Goal: Task Accomplishment & Management: Manage account settings

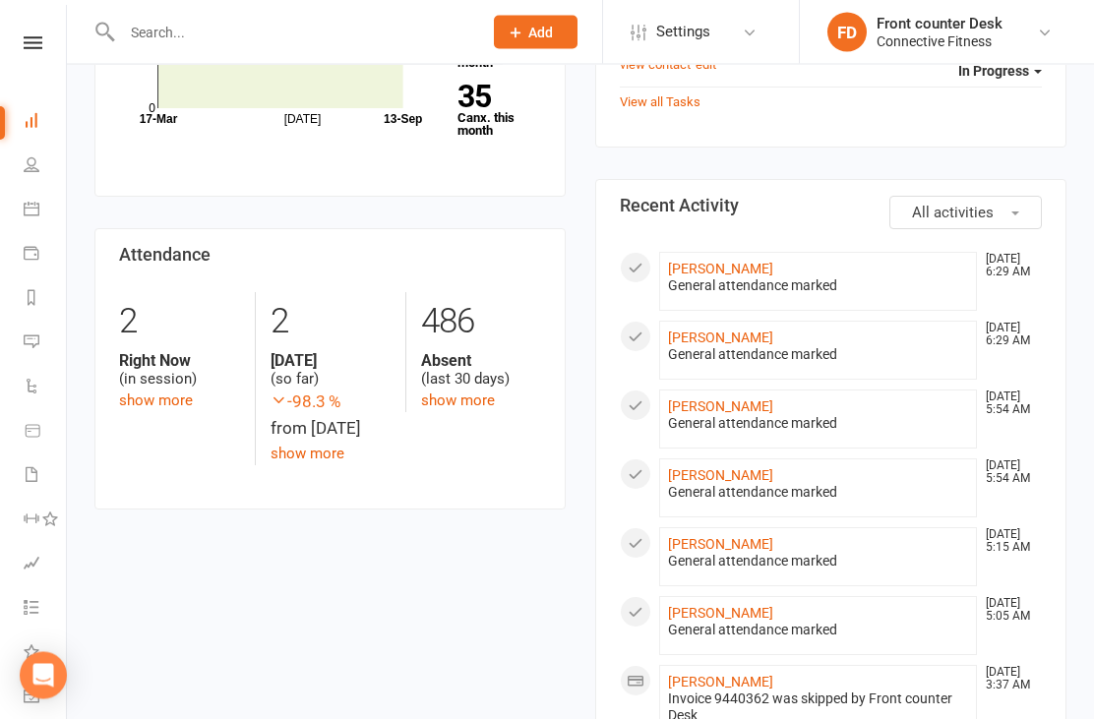
scroll to position [794, 0]
click at [746, 389] on li "[PERSON_NAME] [DATE] 5:54 AM General attendance marked" at bounding box center [818, 418] width 318 height 59
click at [740, 402] on link "[PERSON_NAME]" at bounding box center [720, 406] width 105 height 16
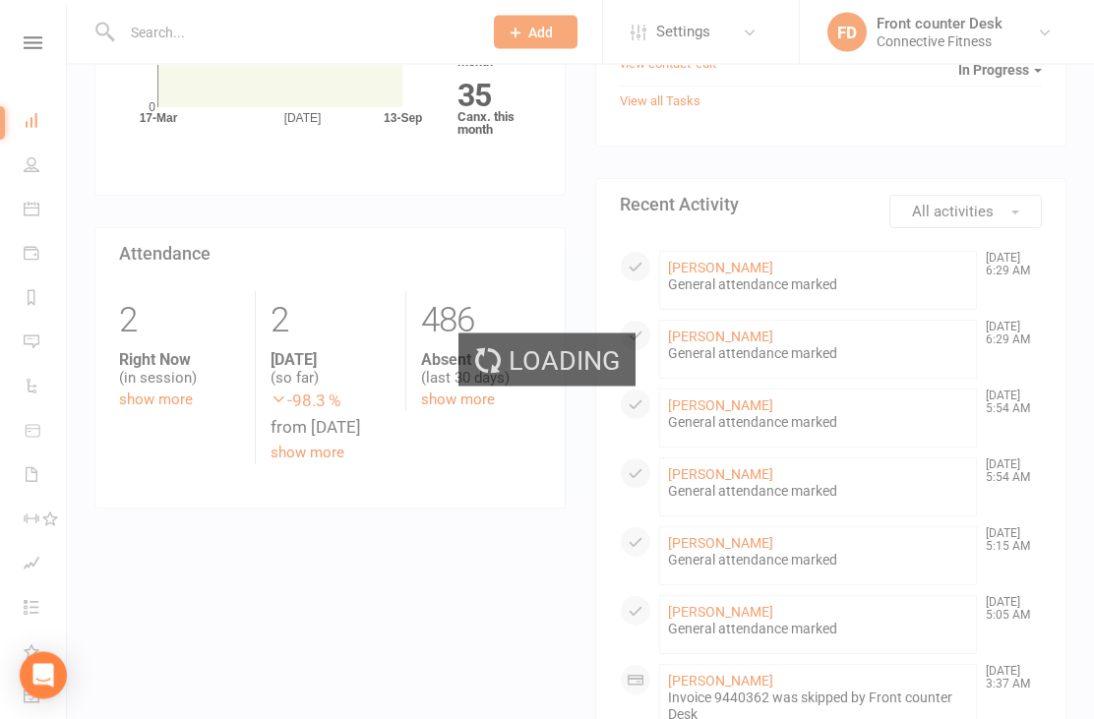
scroll to position [795, 0]
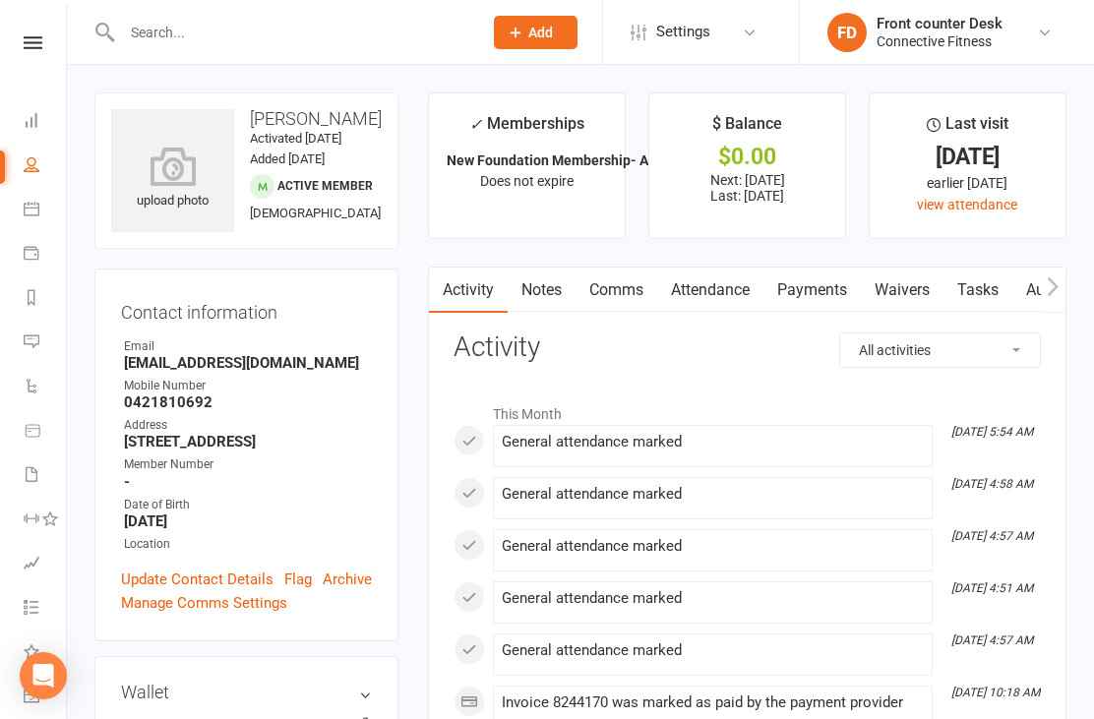
click at [28, 116] on icon at bounding box center [32, 120] width 16 height 16
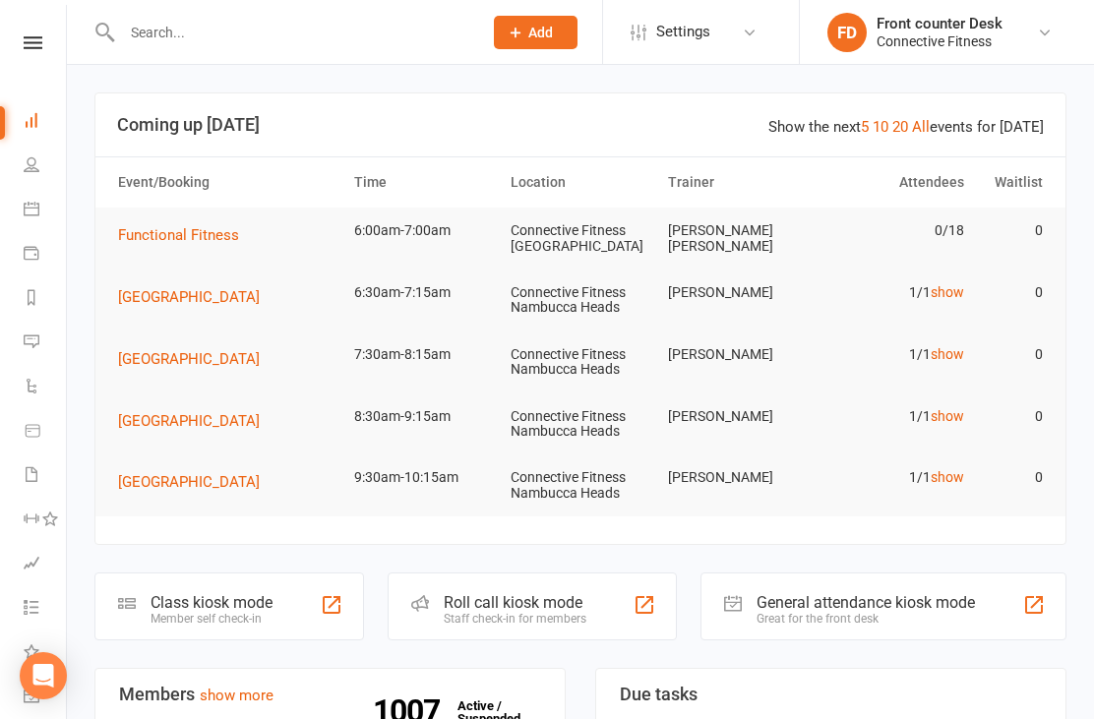
click at [26, 222] on link "Calendar" at bounding box center [46, 211] width 44 height 44
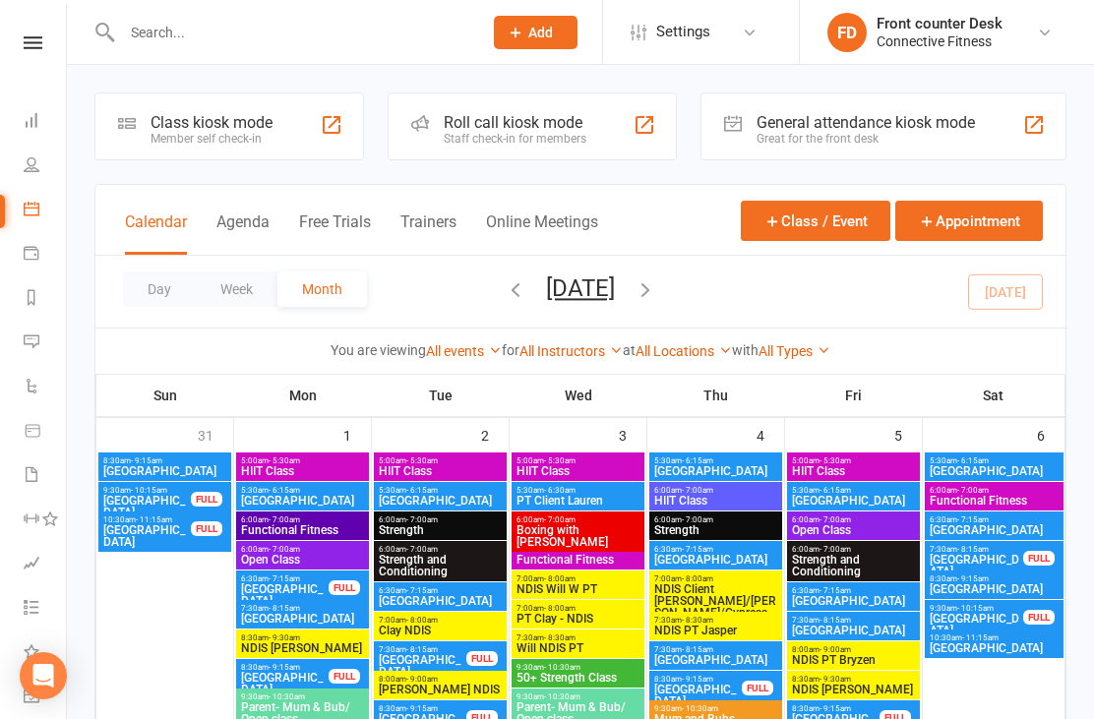
click at [220, 293] on button "Week" at bounding box center [237, 288] width 82 height 35
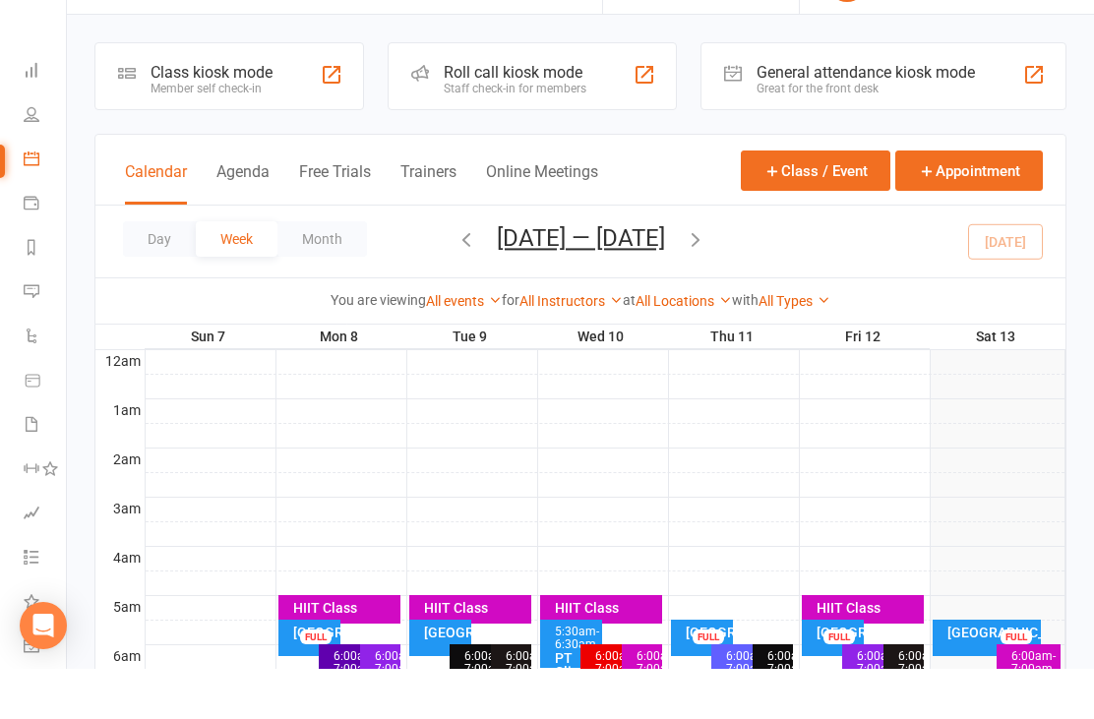
click at [968, 400] on div at bounding box center [606, 412] width 920 height 24
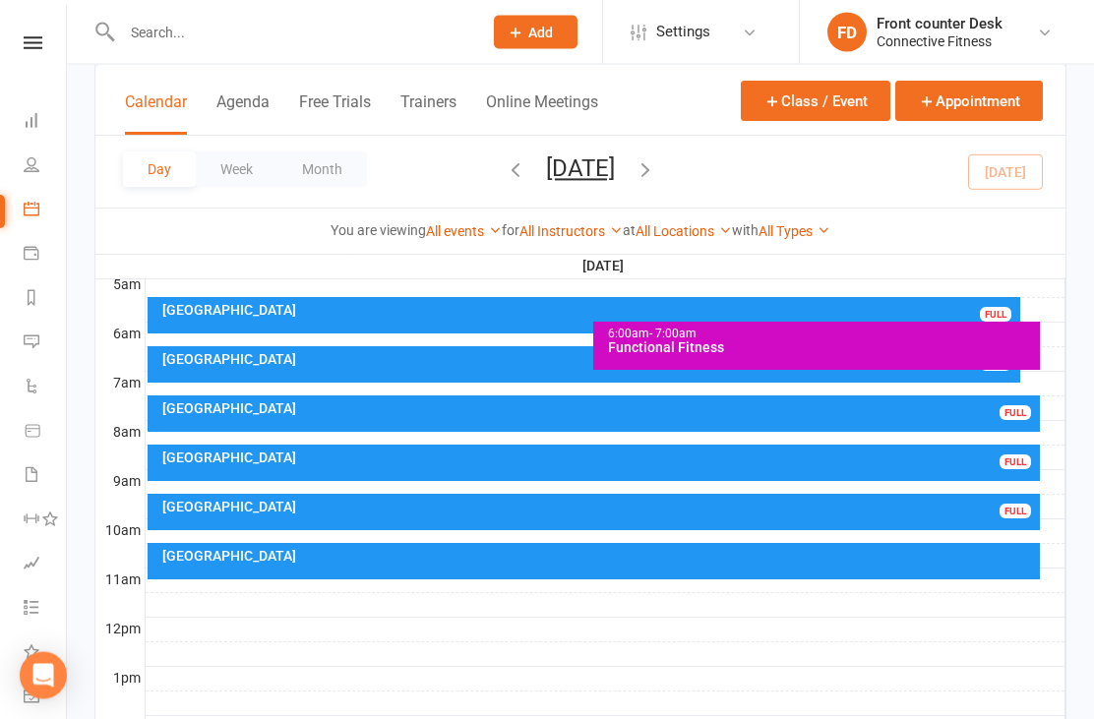
click at [908, 514] on div "Recovery Centre FULL" at bounding box center [594, 513] width 893 height 36
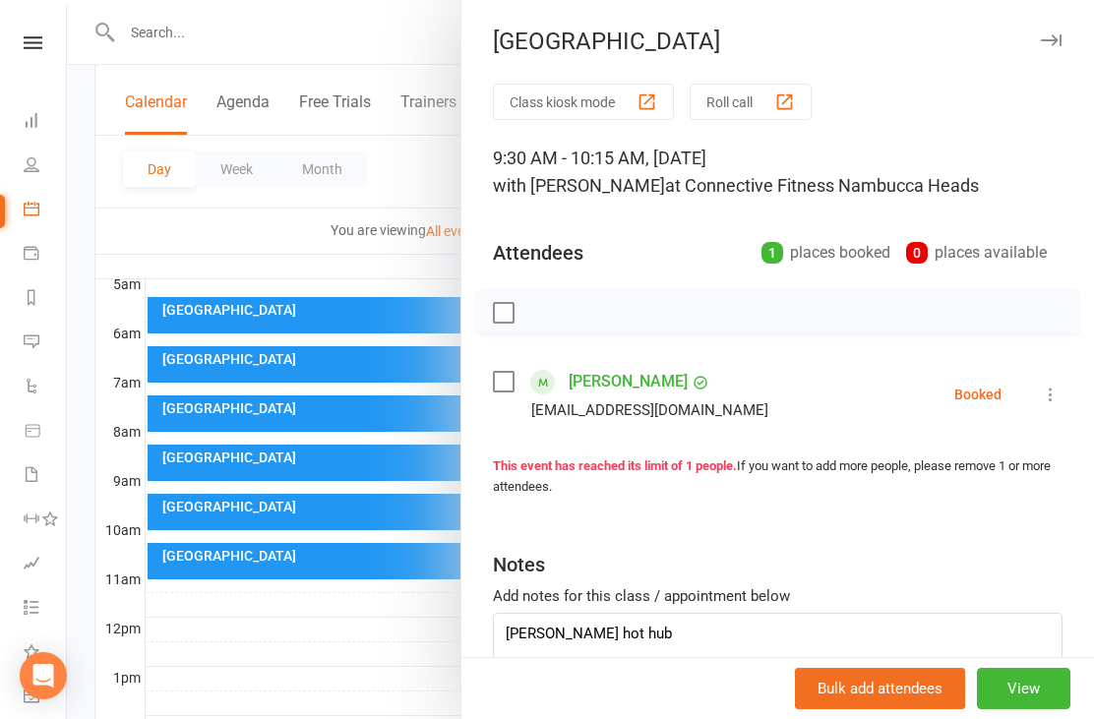
click at [402, 626] on div at bounding box center [580, 359] width 1027 height 719
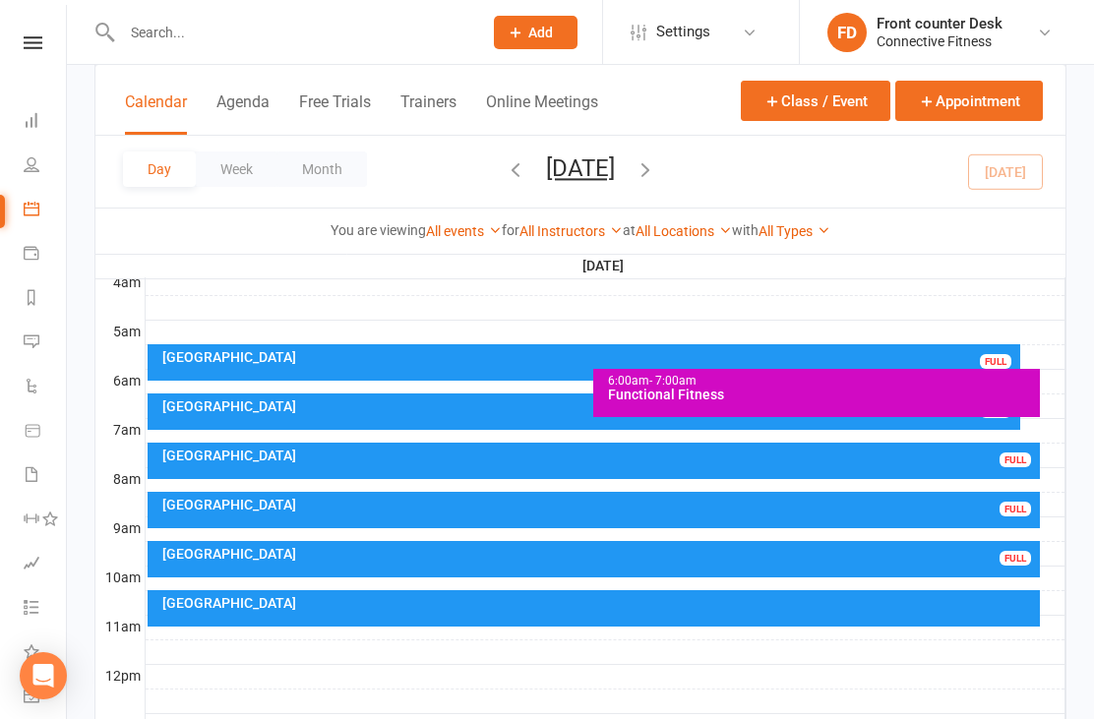
scroll to position [325, 0]
click at [242, 176] on button "Week" at bounding box center [237, 168] width 82 height 35
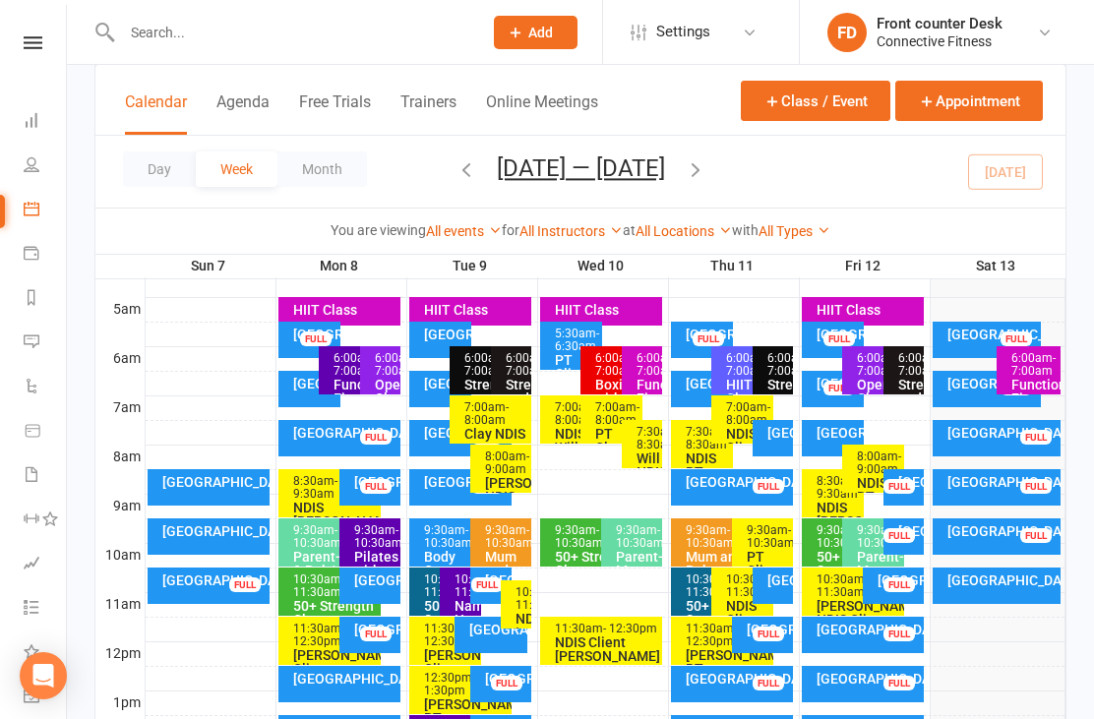
scroll to position [351, 0]
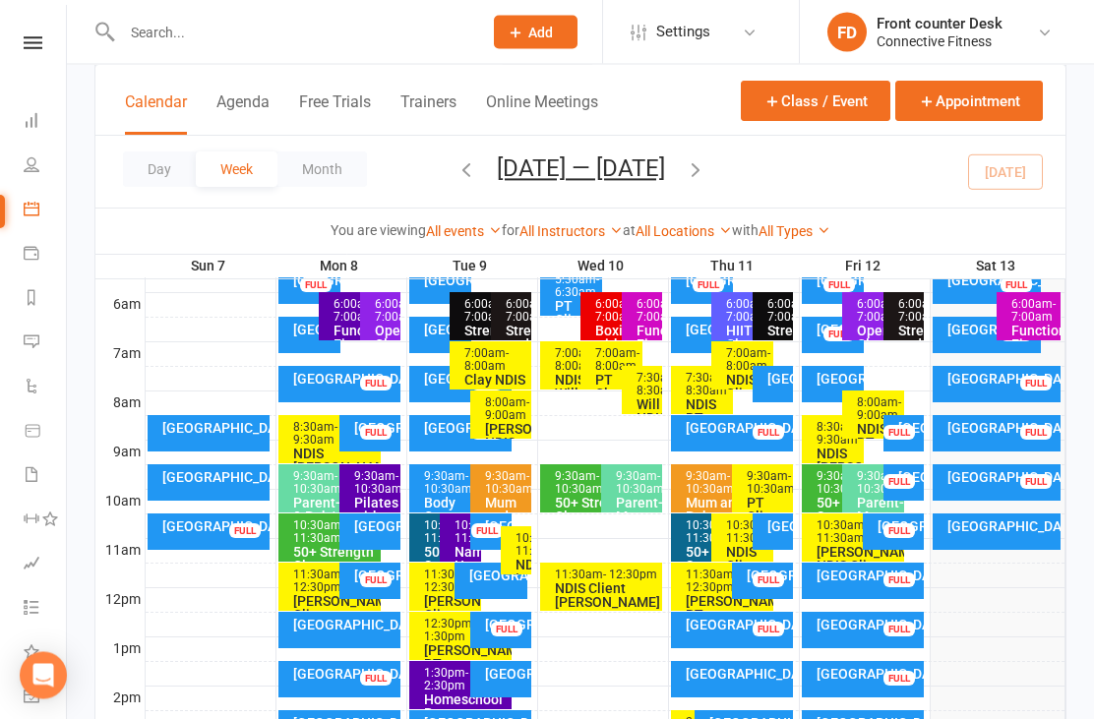
click at [245, 614] on div at bounding box center [606, 626] width 920 height 24
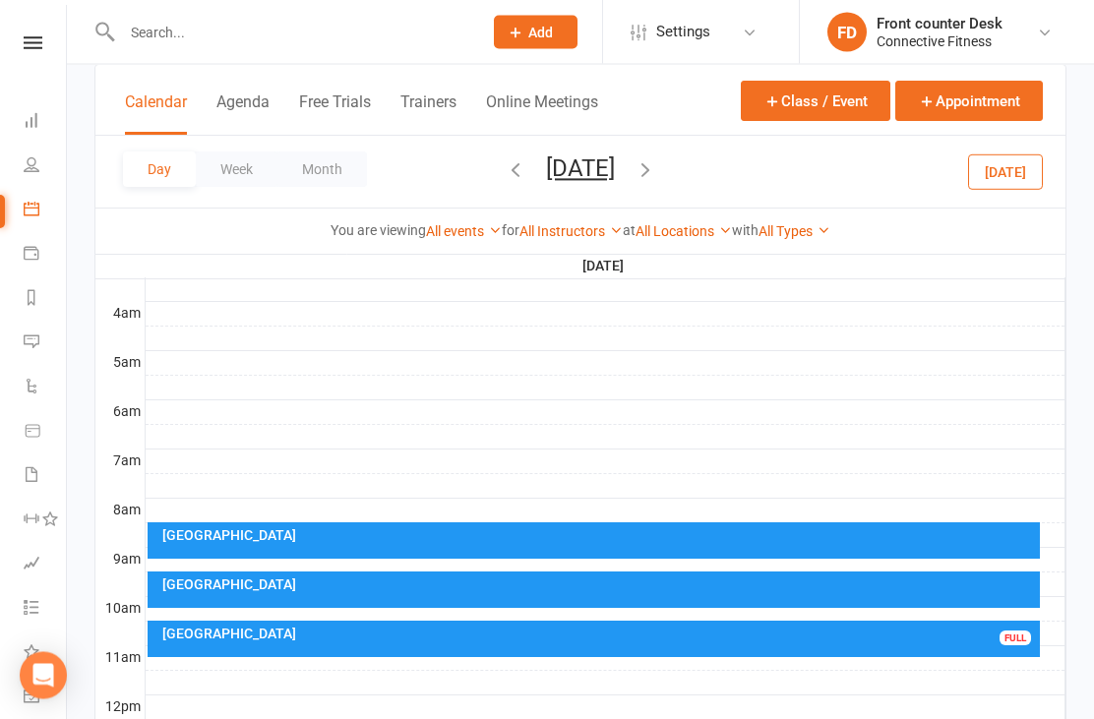
scroll to position [287, 0]
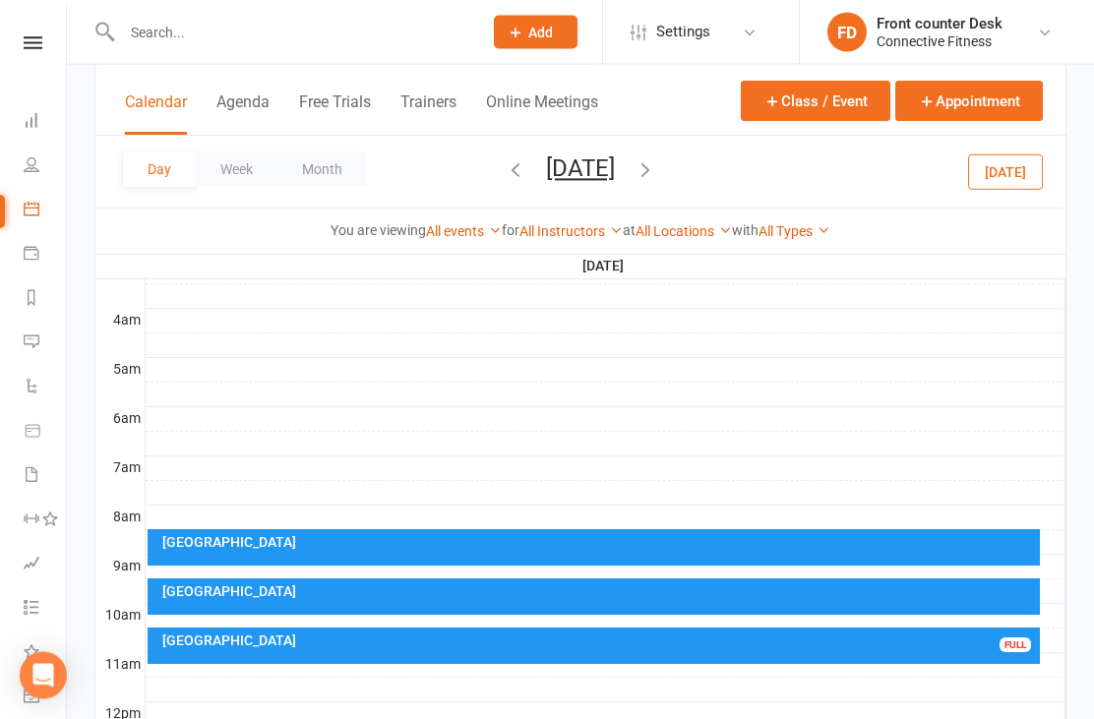
click at [656, 174] on icon "button" at bounding box center [645, 169] width 22 height 22
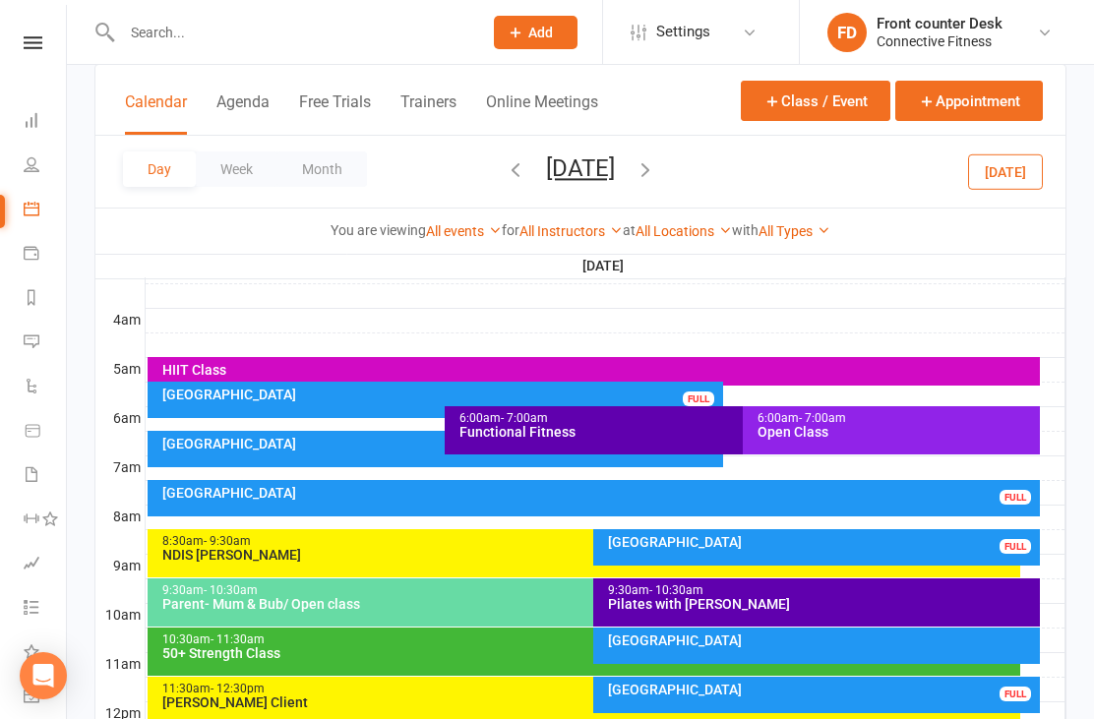
click at [656, 169] on icon "button" at bounding box center [645, 169] width 22 height 22
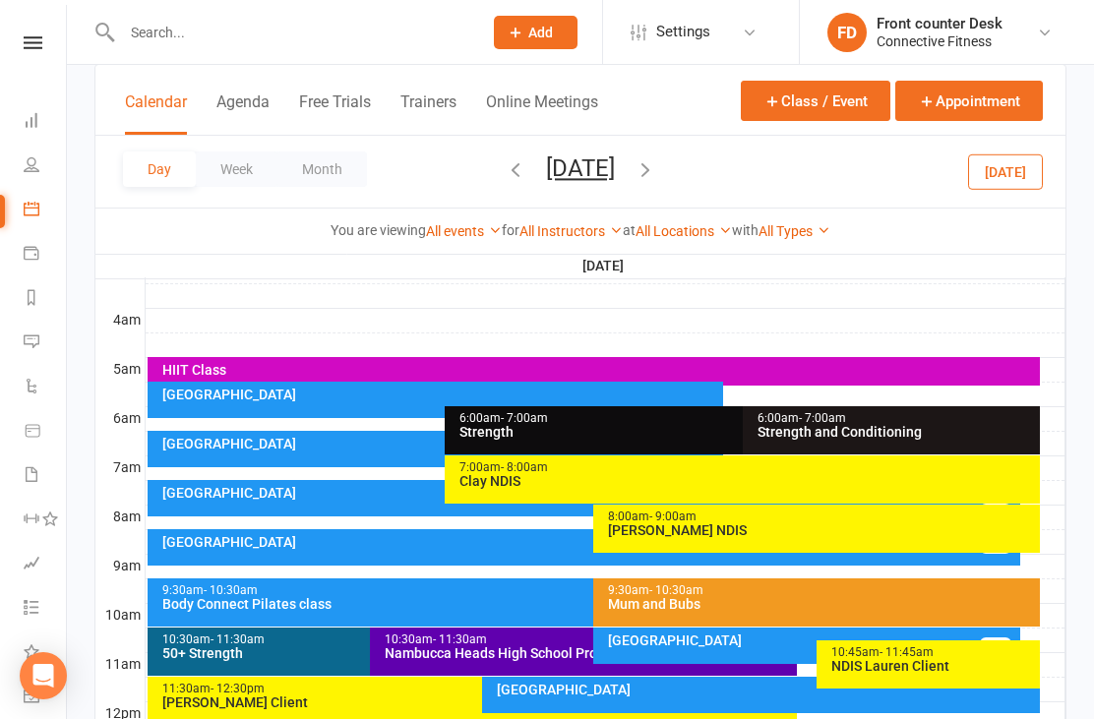
click at [656, 159] on icon "button" at bounding box center [645, 169] width 22 height 22
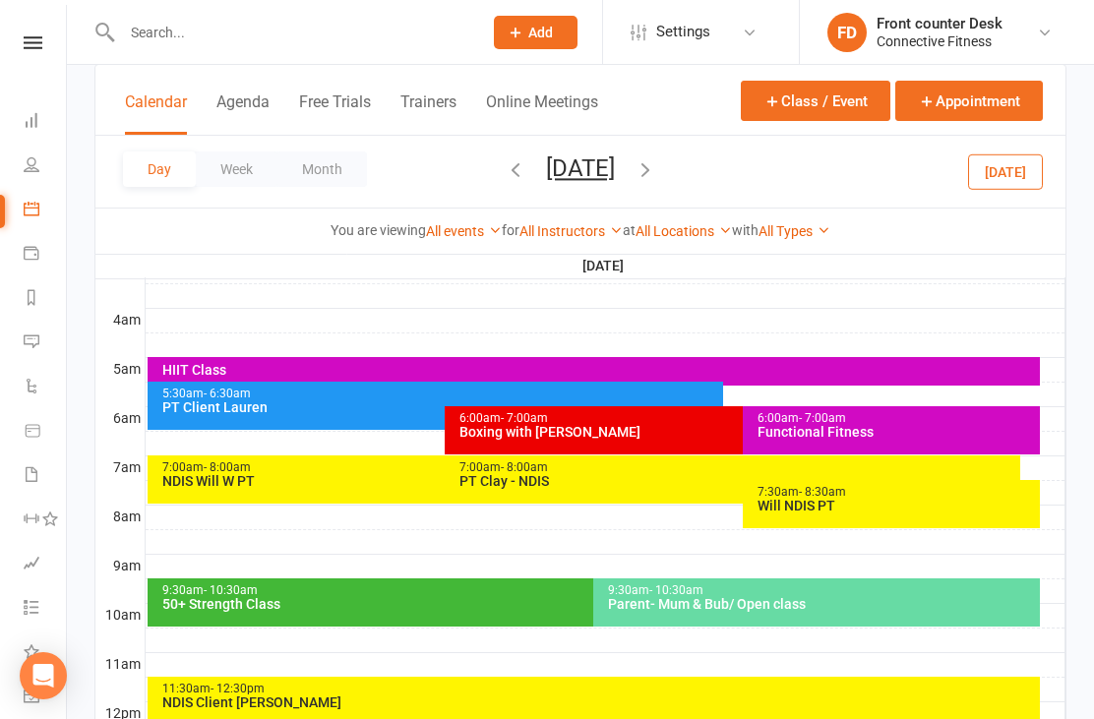
click at [656, 176] on icon "button" at bounding box center [645, 169] width 22 height 22
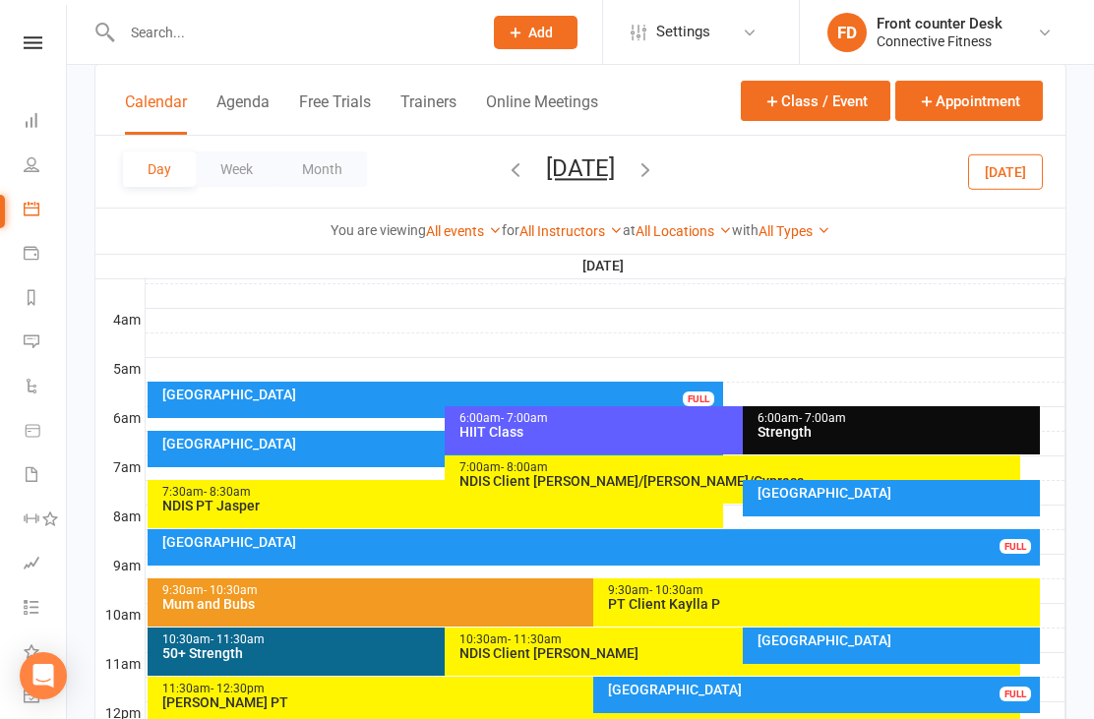
click at [943, 442] on div "6:00am - 7:00am Strength" at bounding box center [892, 430] width 298 height 48
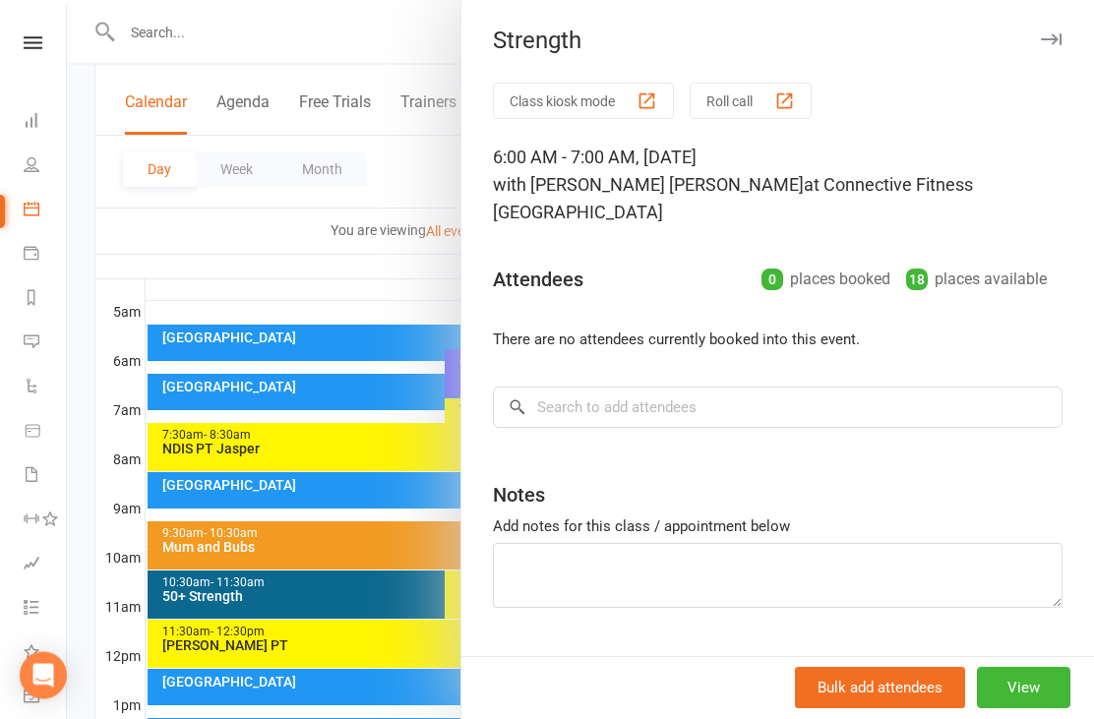
scroll to position [349, 0]
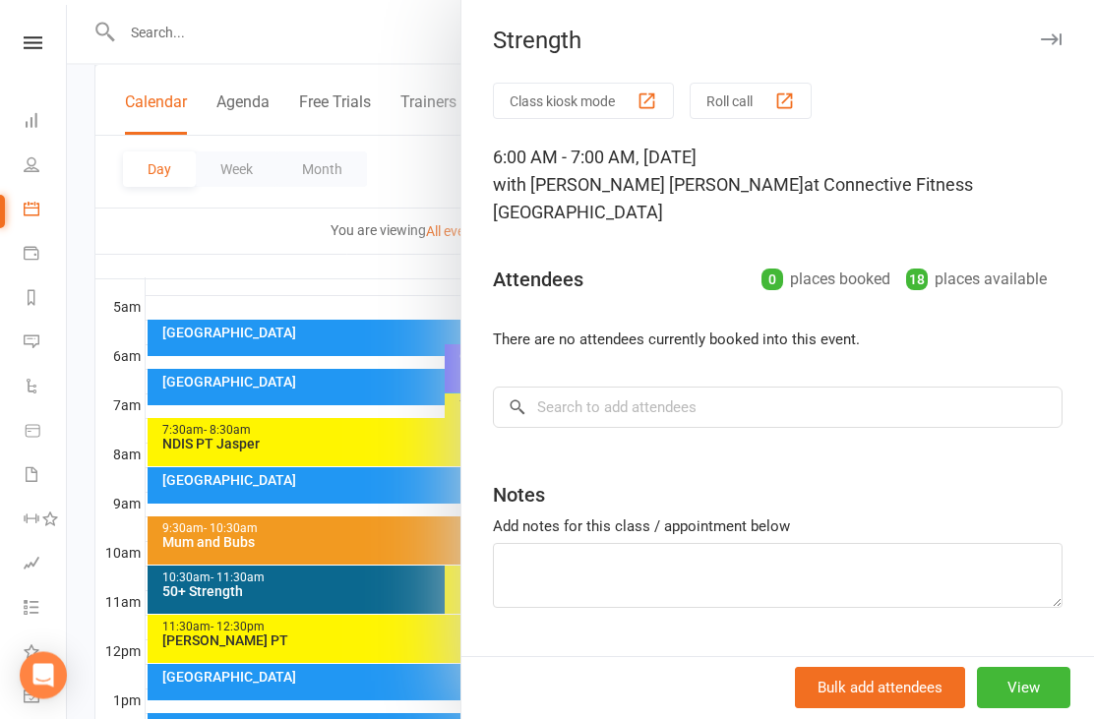
click at [1045, 50] on button "button" at bounding box center [1051, 41] width 24 height 24
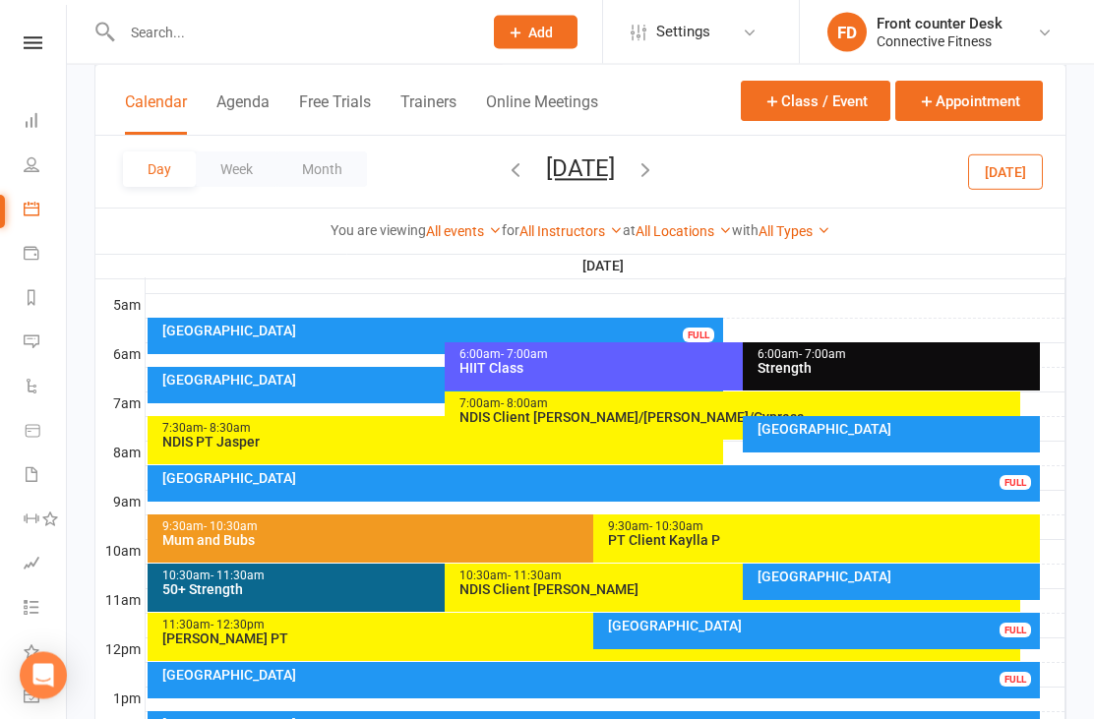
scroll to position [352, 0]
click at [36, 176] on link "People" at bounding box center [46, 167] width 44 height 44
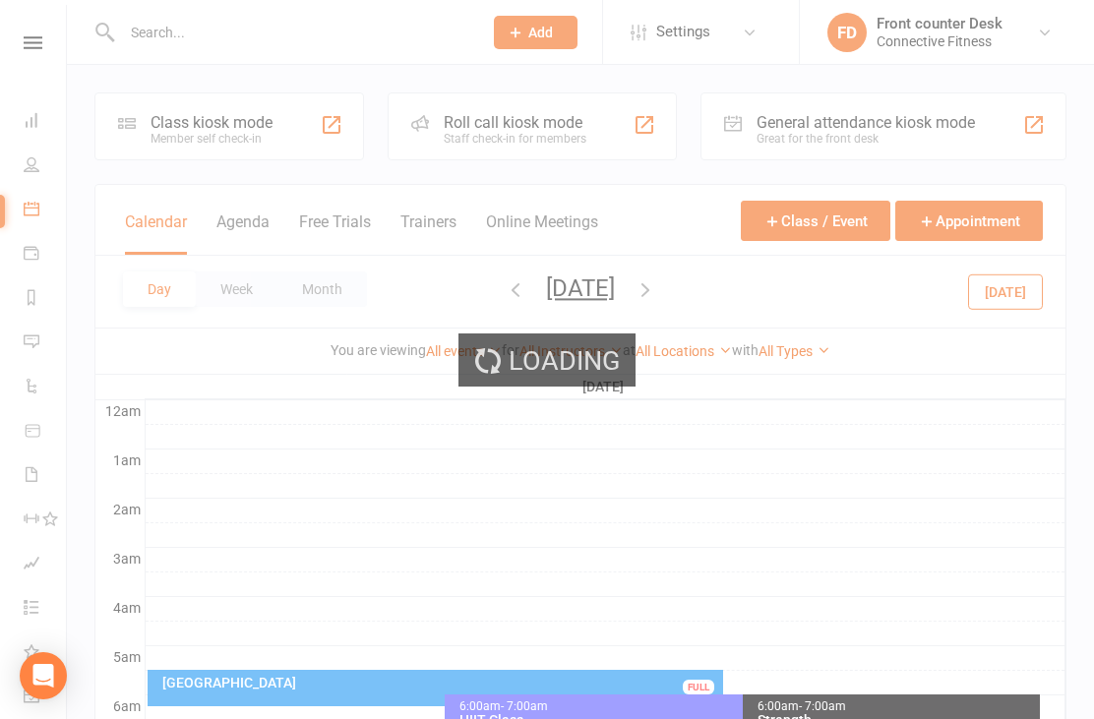
select select "100"
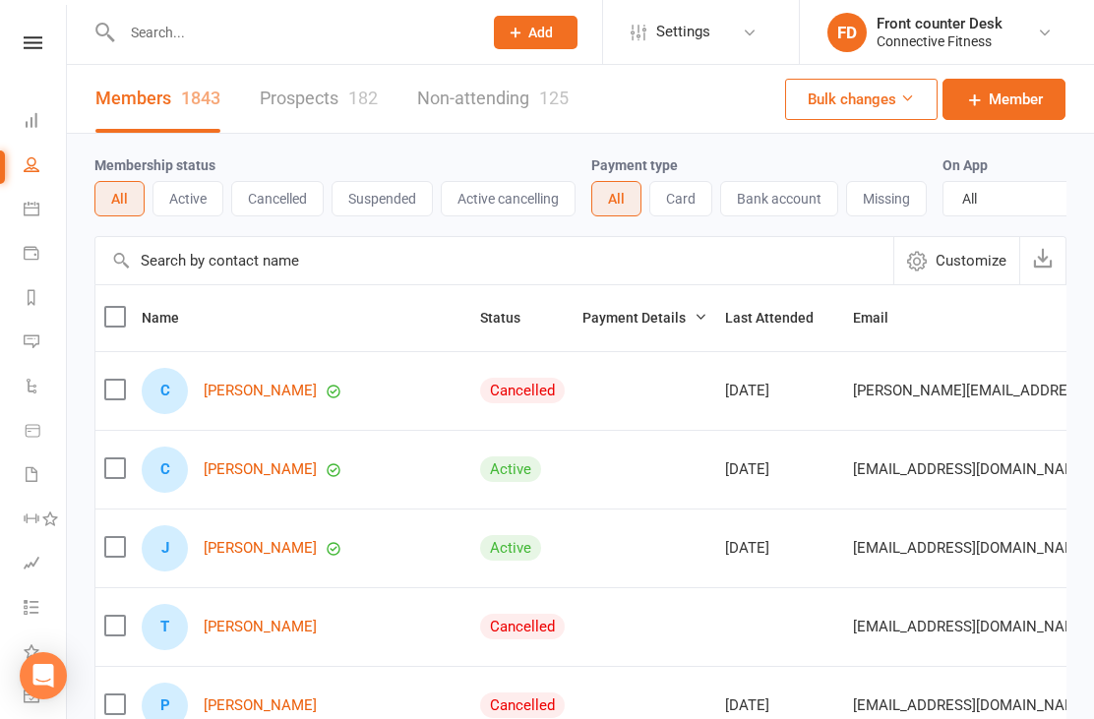
click at [239, 33] on input "text" at bounding box center [292, 33] width 352 height 28
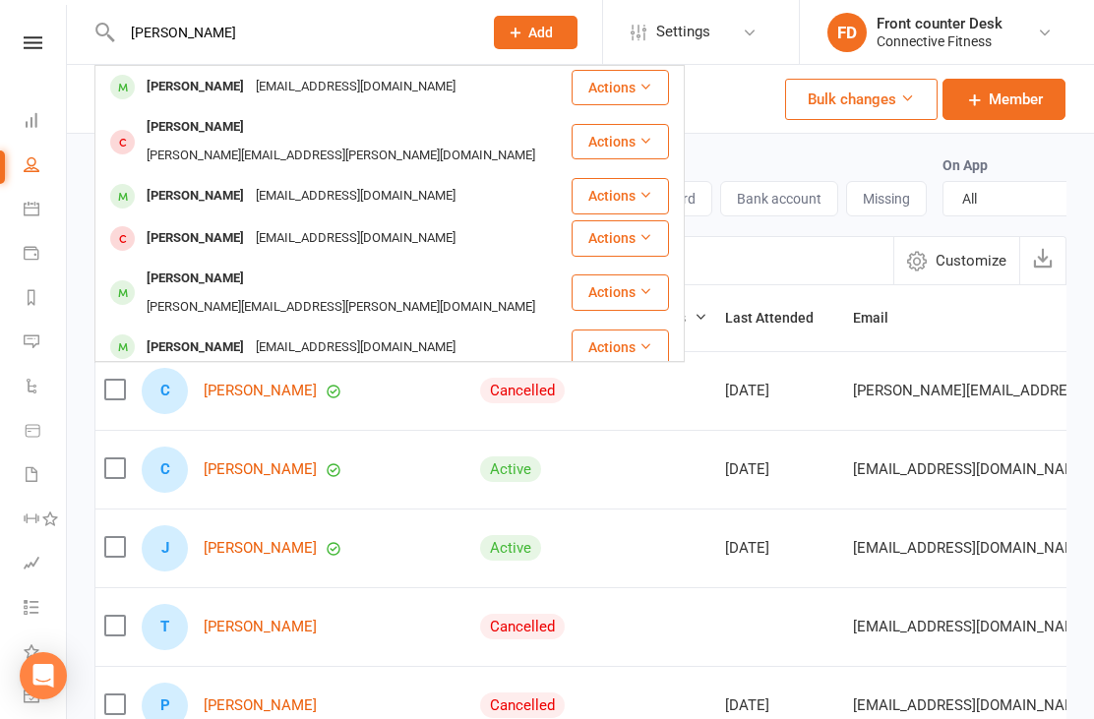
type input "[PERSON_NAME]"
click at [215, 106] on div "[PERSON_NAME] [EMAIL_ADDRESS][DOMAIN_NAME]" at bounding box center [332, 87] width 473 height 40
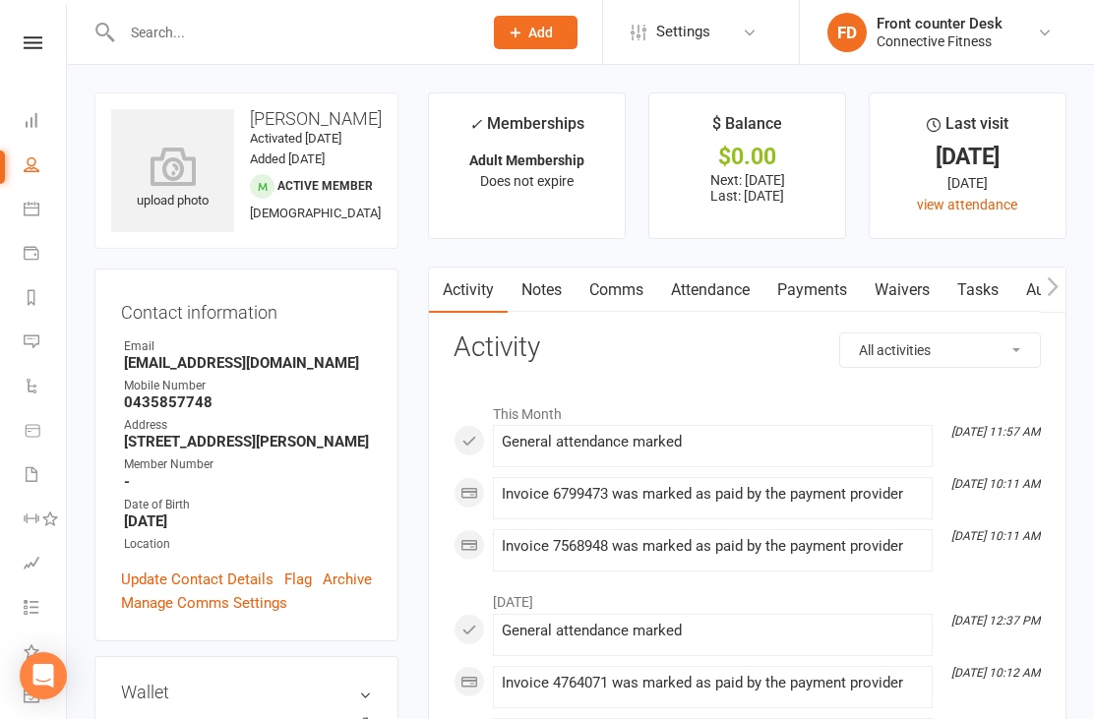
click at [30, 173] on link "People" at bounding box center [46, 167] width 44 height 44
select select "100"
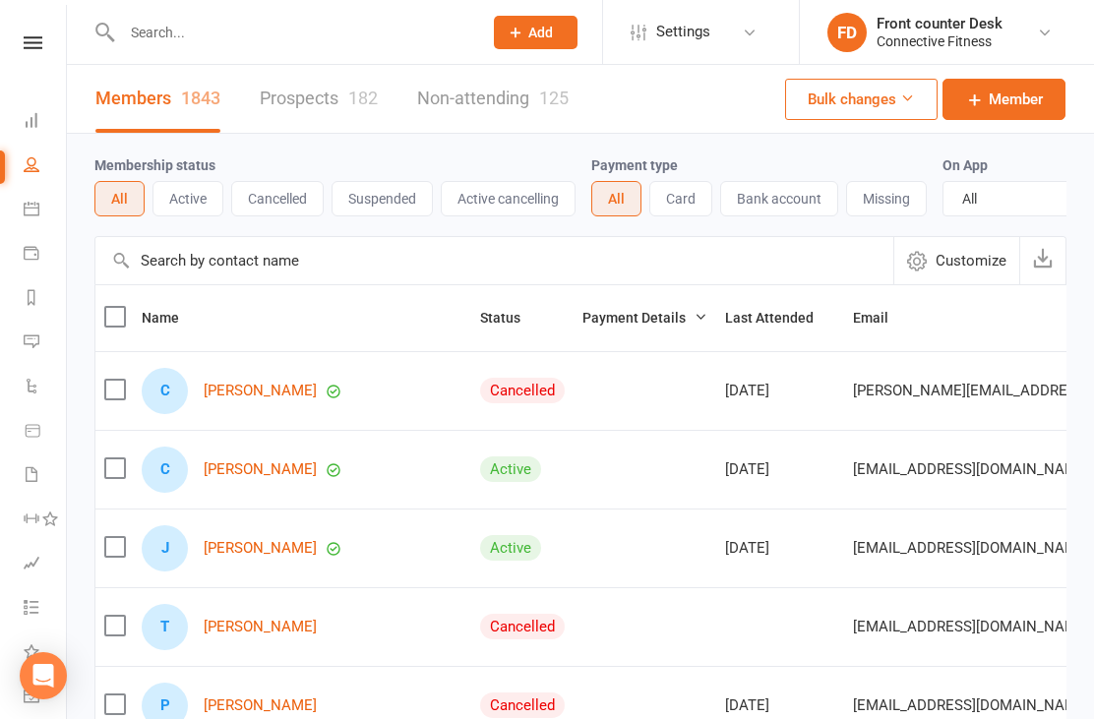
click at [170, 35] on input "text" at bounding box center [292, 33] width 352 height 28
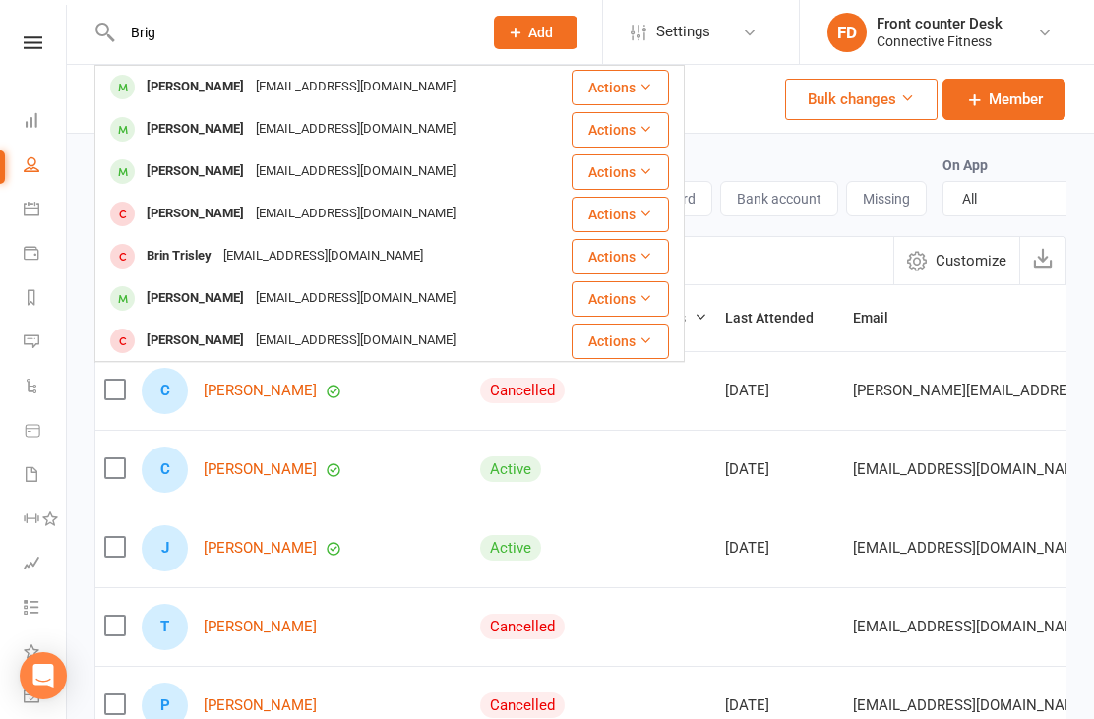
type input "Brig"
click at [226, 216] on div "[PERSON_NAME]" at bounding box center [195, 214] width 109 height 29
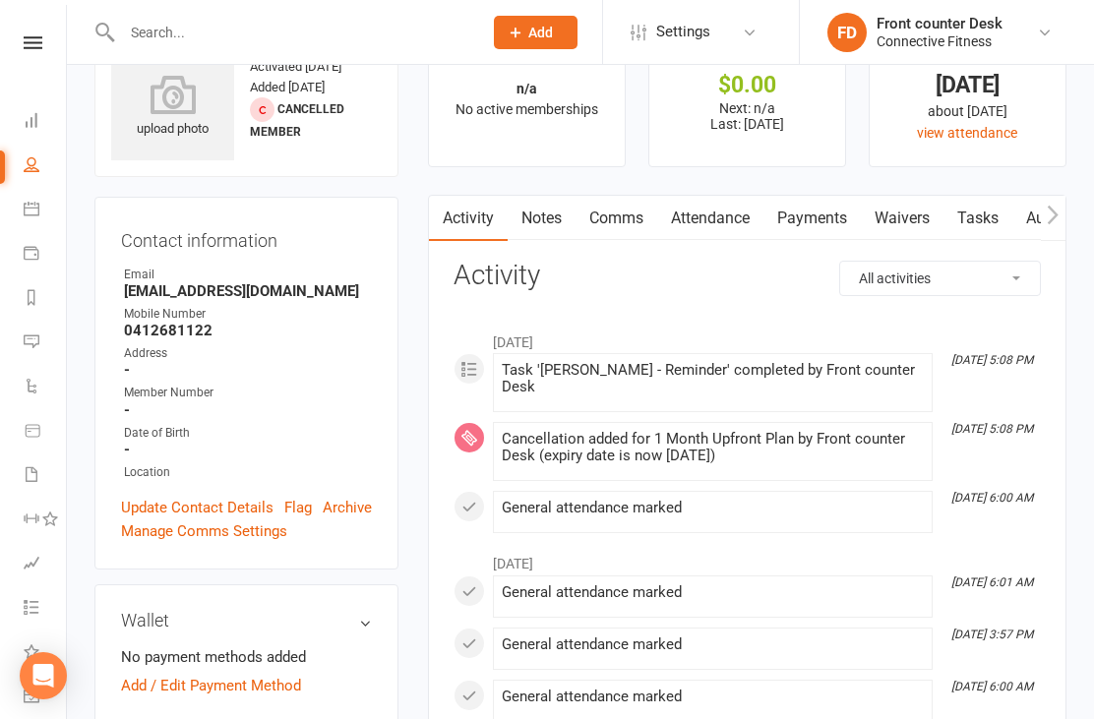
scroll to position [67, 0]
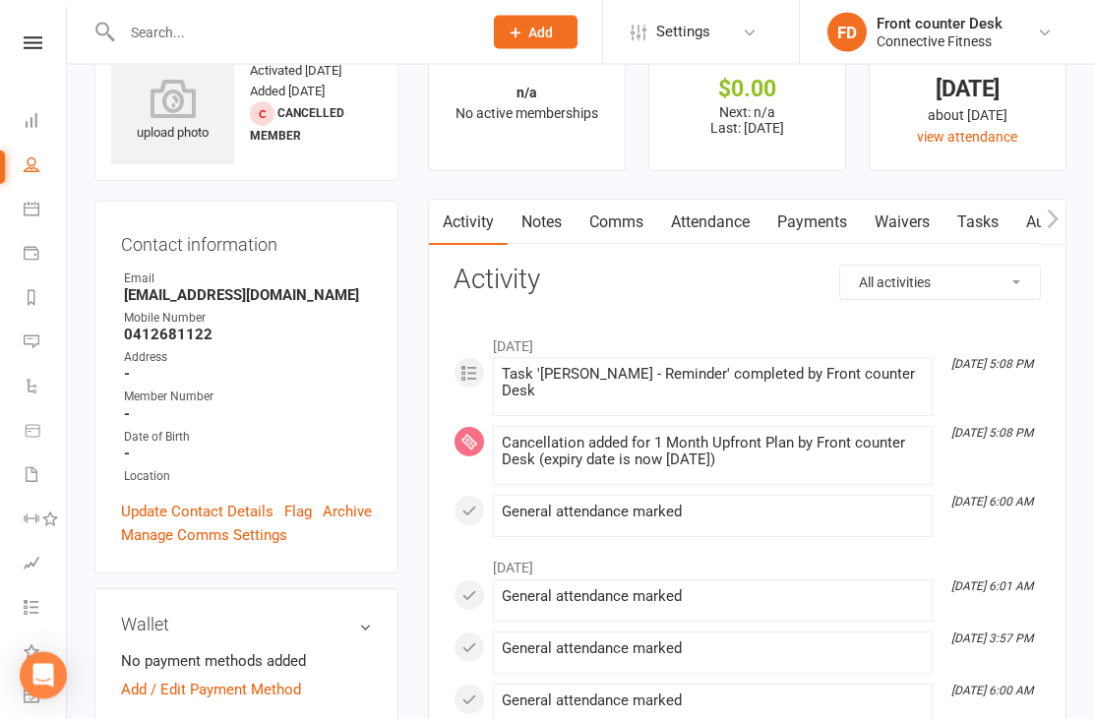
click at [28, 134] on link "Dashboard" at bounding box center [46, 122] width 44 height 44
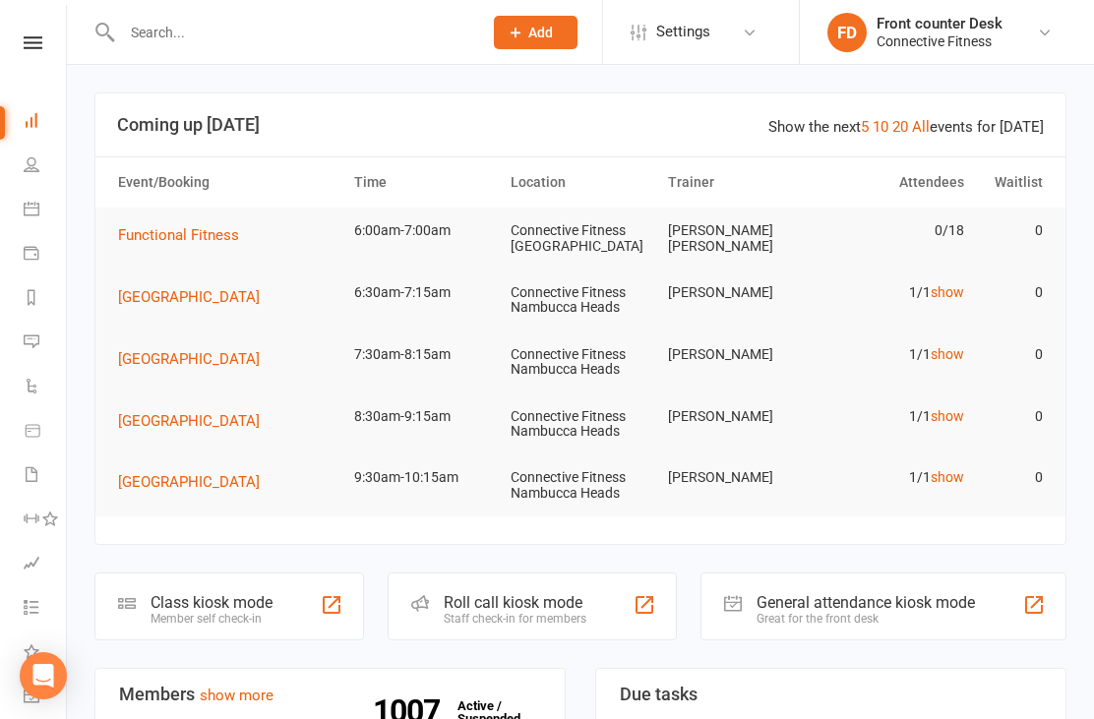
click at [42, 177] on link "People" at bounding box center [46, 167] width 44 height 44
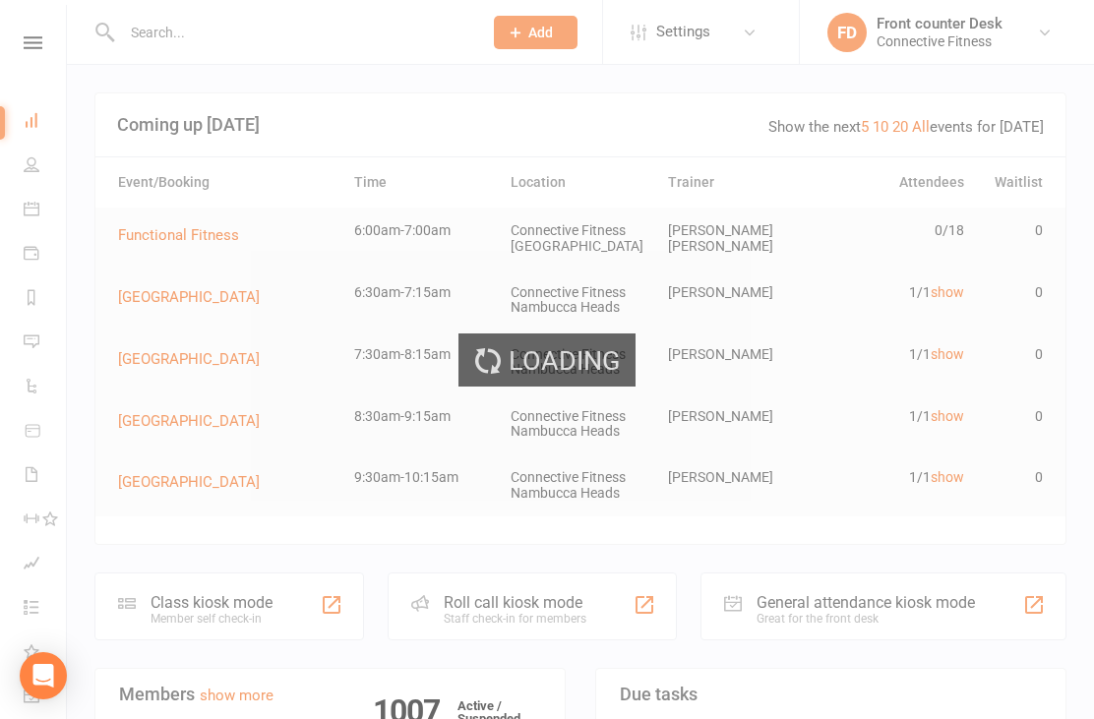
select select "100"
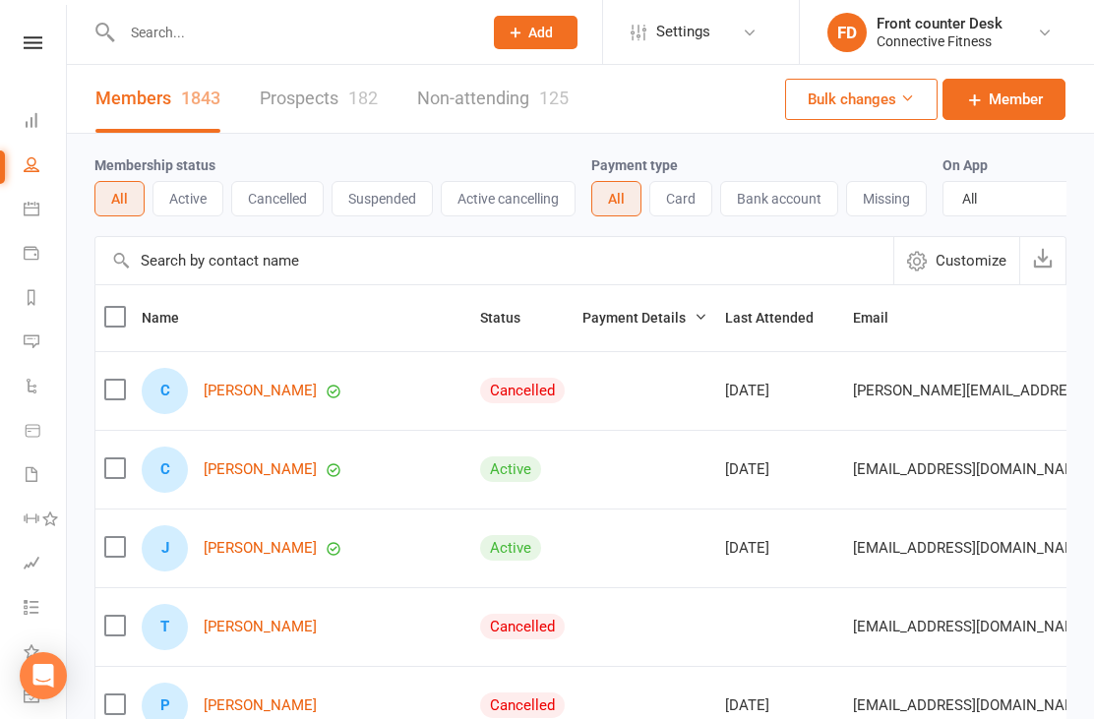
click at [249, 35] on input "text" at bounding box center [292, 33] width 352 height 28
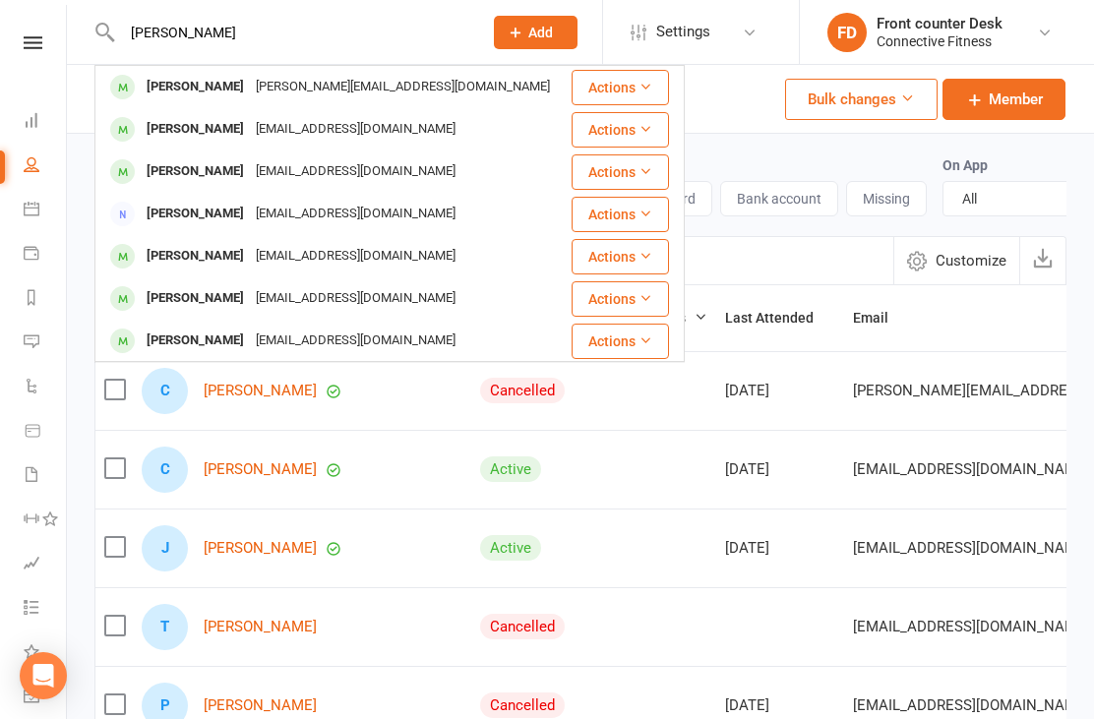
type input "[PERSON_NAME]"
click at [234, 290] on div "[PERSON_NAME]" at bounding box center [195, 298] width 109 height 29
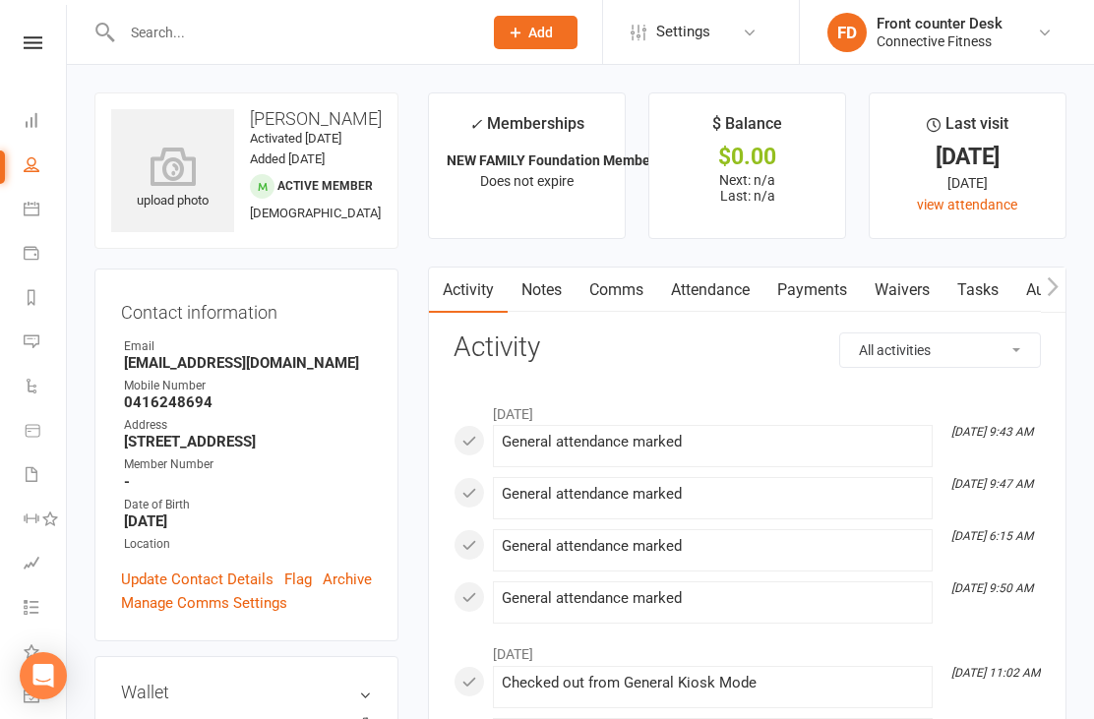
click at [27, 125] on icon at bounding box center [32, 120] width 16 height 16
